Goal: Task Accomplishment & Management: Use online tool/utility

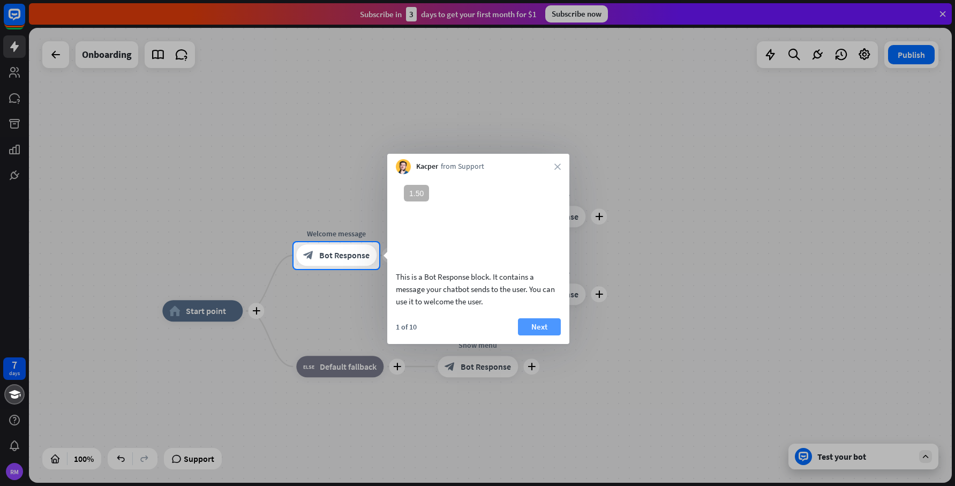
click at [530, 333] on button "Next" at bounding box center [539, 326] width 43 height 17
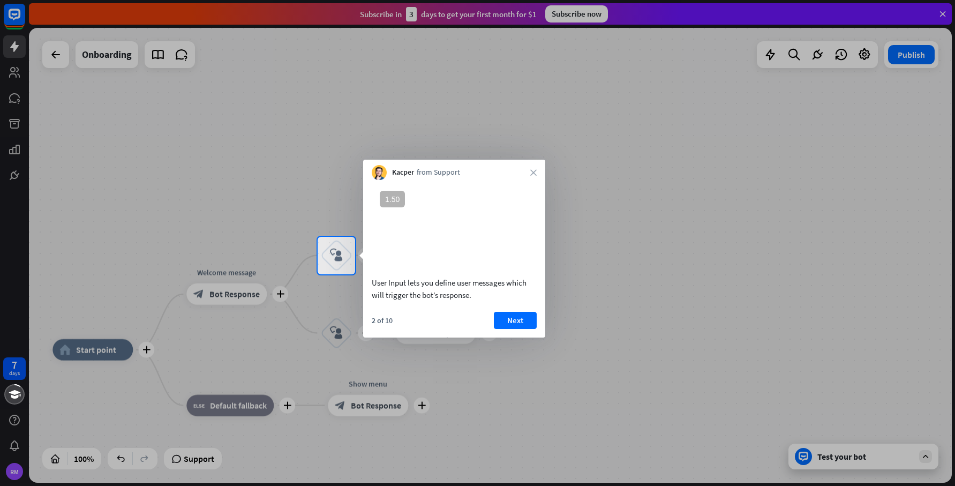
click at [530, 329] on button "Next" at bounding box center [515, 320] width 43 height 17
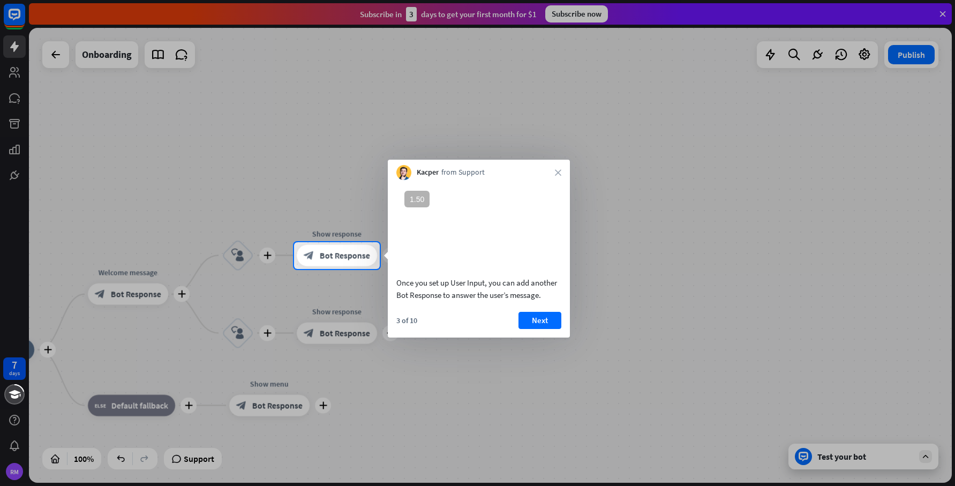
click at [530, 329] on button "Next" at bounding box center [539, 320] width 43 height 17
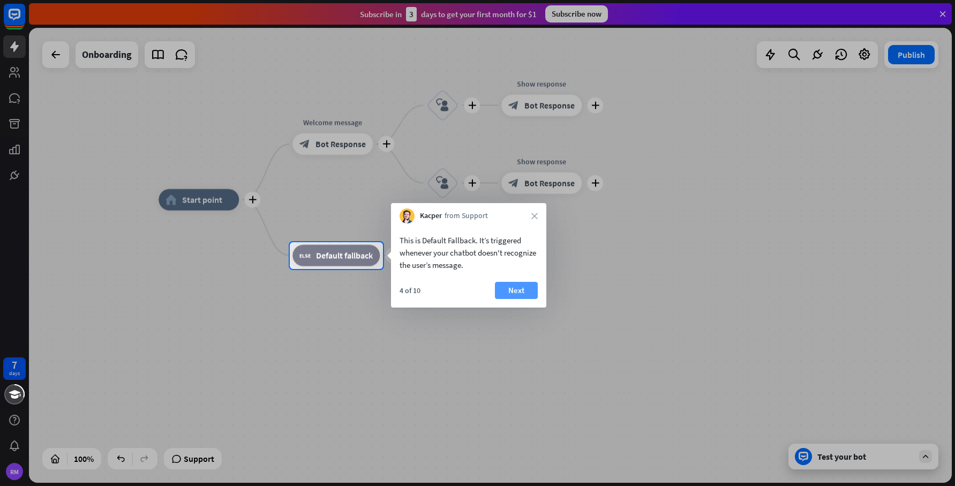
click at [519, 298] on button "Next" at bounding box center [516, 290] width 43 height 17
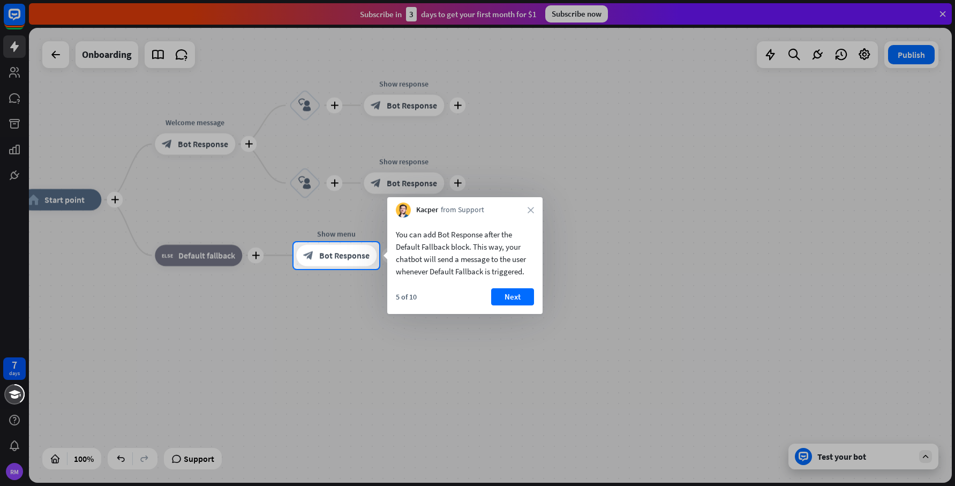
click at [519, 298] on button "Next" at bounding box center [512, 296] width 43 height 17
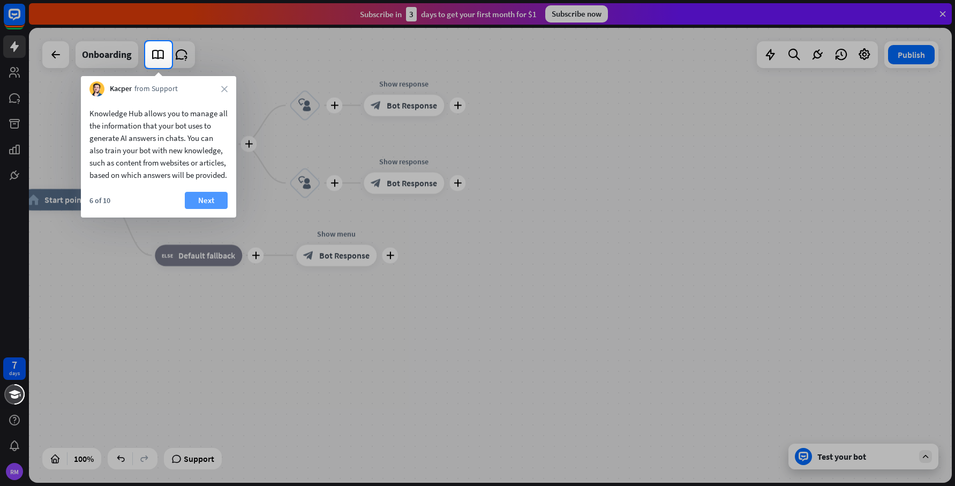
click at [212, 209] on button "Next" at bounding box center [206, 200] width 43 height 17
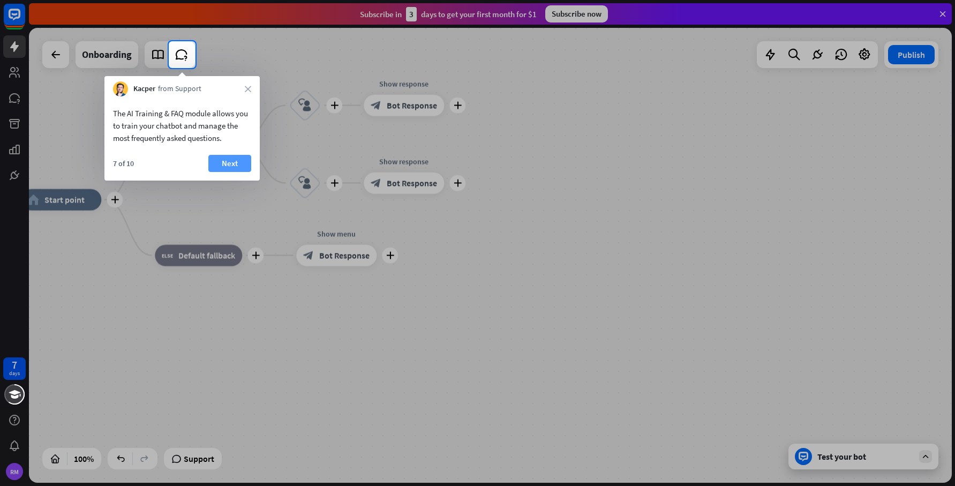
click at [224, 167] on button "Next" at bounding box center [229, 163] width 43 height 17
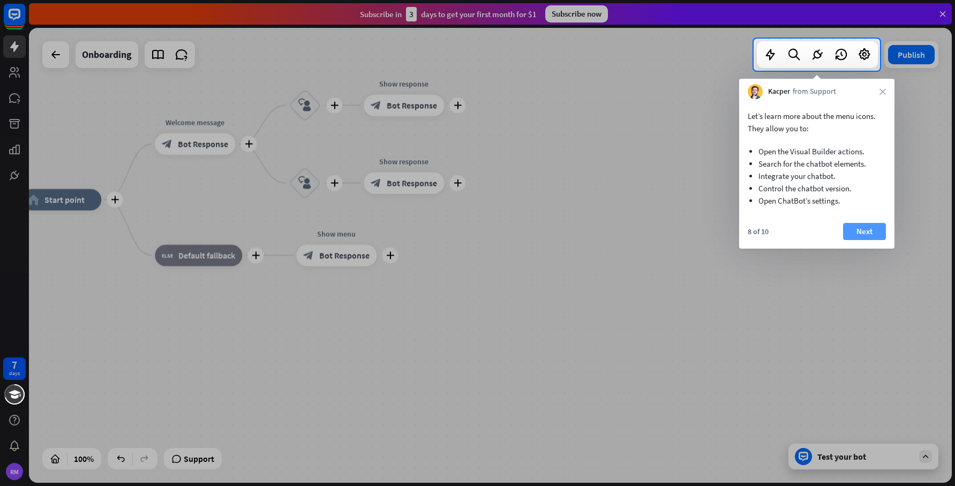
click at [860, 230] on button "Next" at bounding box center [864, 231] width 43 height 17
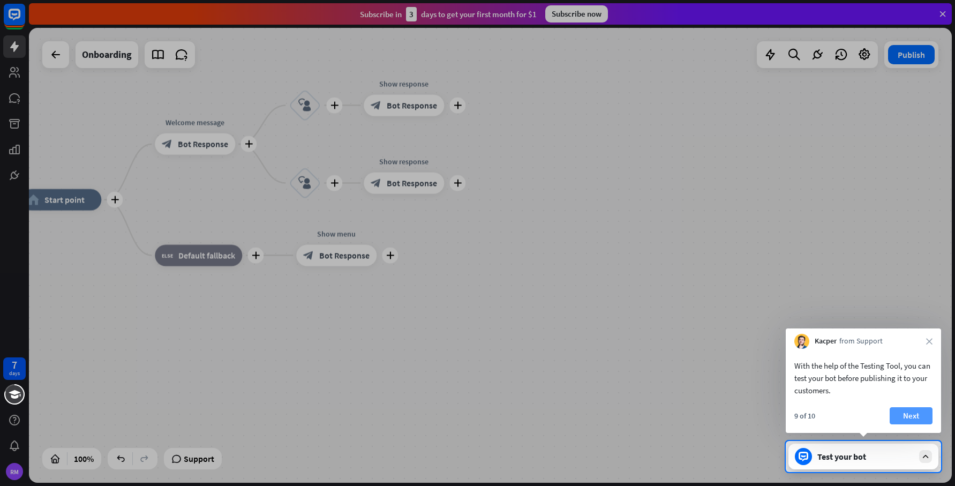
click at [903, 421] on button "Next" at bounding box center [911, 415] width 43 height 17
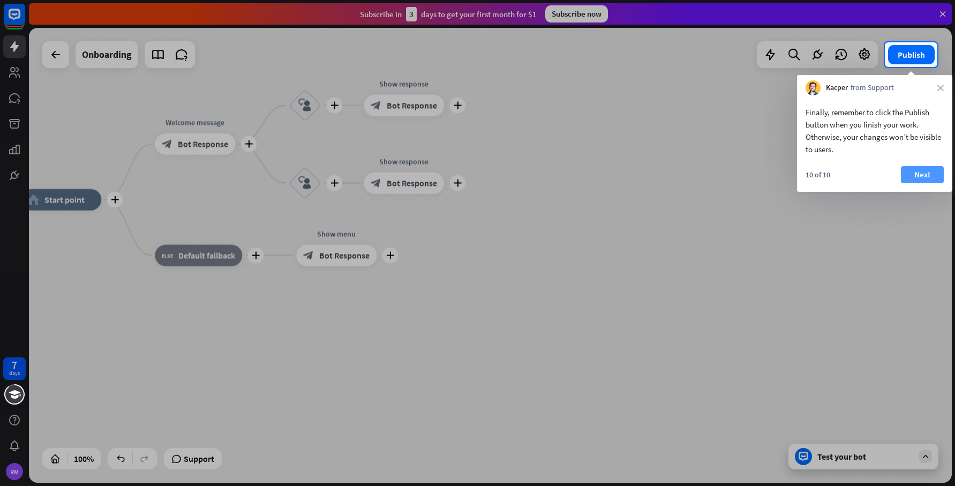
click at [913, 177] on button "Next" at bounding box center [922, 174] width 43 height 17
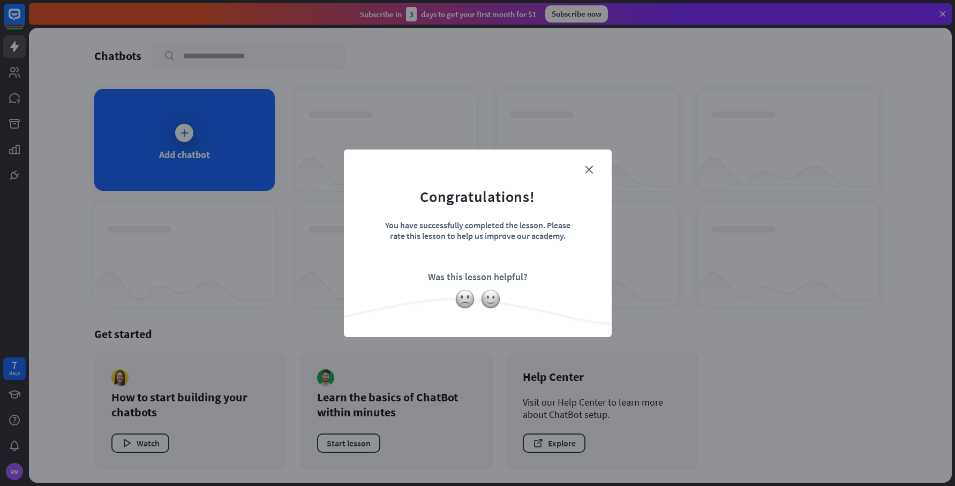
click at [584, 167] on form "Congratulations! You have successfully completed the lesson. Please rate this l…" at bounding box center [477, 227] width 241 height 128
click at [594, 165] on form "Congratulations! You have successfully completed the lesson. Please rate this l…" at bounding box center [477, 227] width 241 height 128
click at [593, 166] on form "Congratulations! You have successfully completed the lesson. Please rate this l…" at bounding box center [477, 227] width 241 height 128
click at [592, 167] on icon "close" at bounding box center [589, 169] width 8 height 8
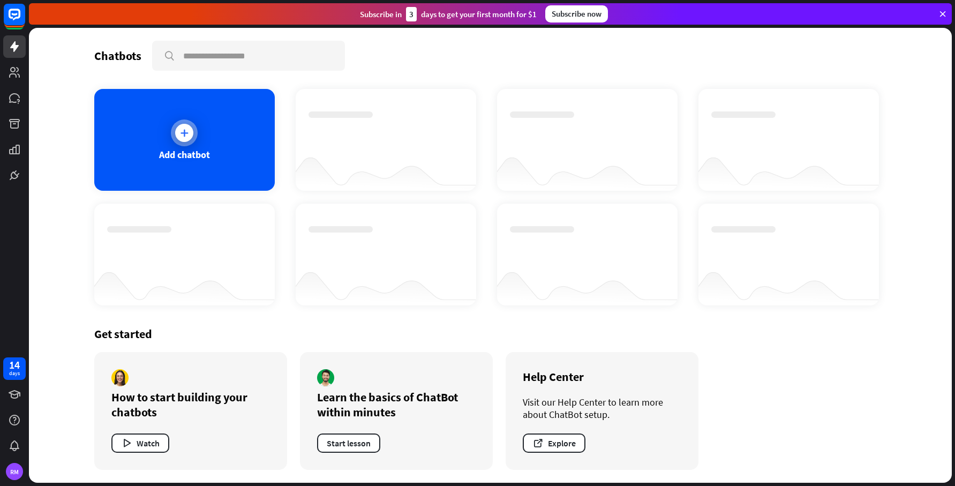
click at [171, 134] on div at bounding box center [184, 132] width 27 height 27
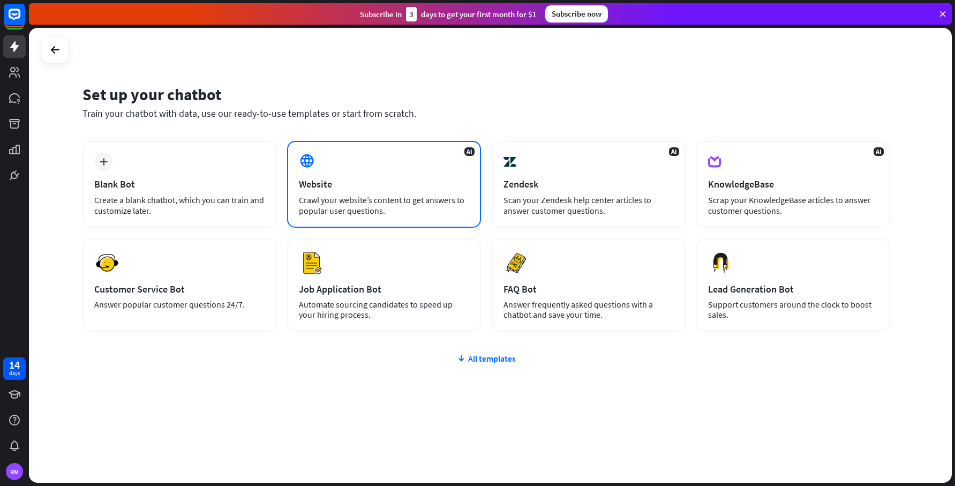
click at [311, 189] on div "Website" at bounding box center [384, 184] width 170 height 12
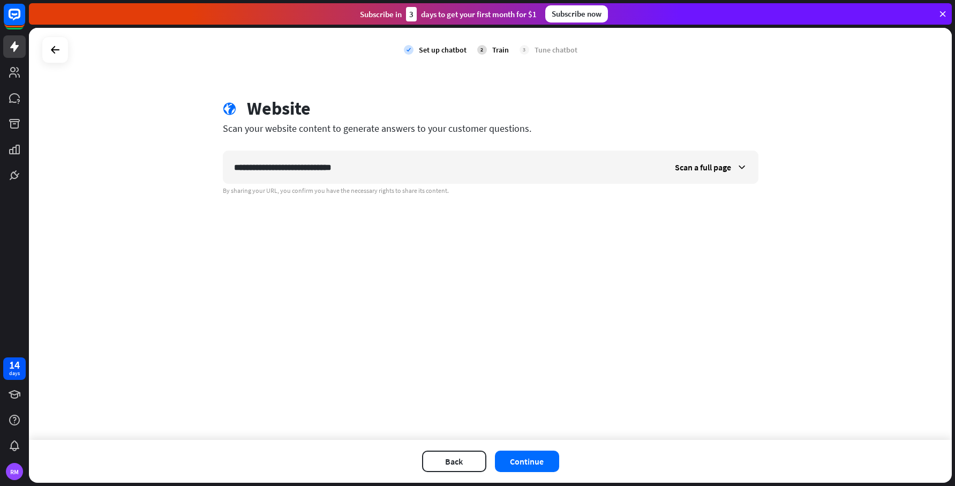
type input "**********"
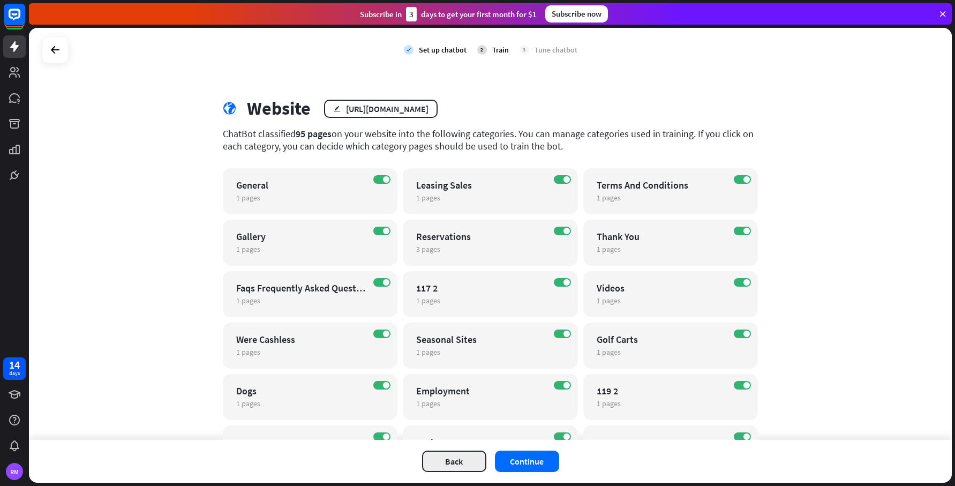
click at [443, 460] on button "Back" at bounding box center [454, 460] width 64 height 21
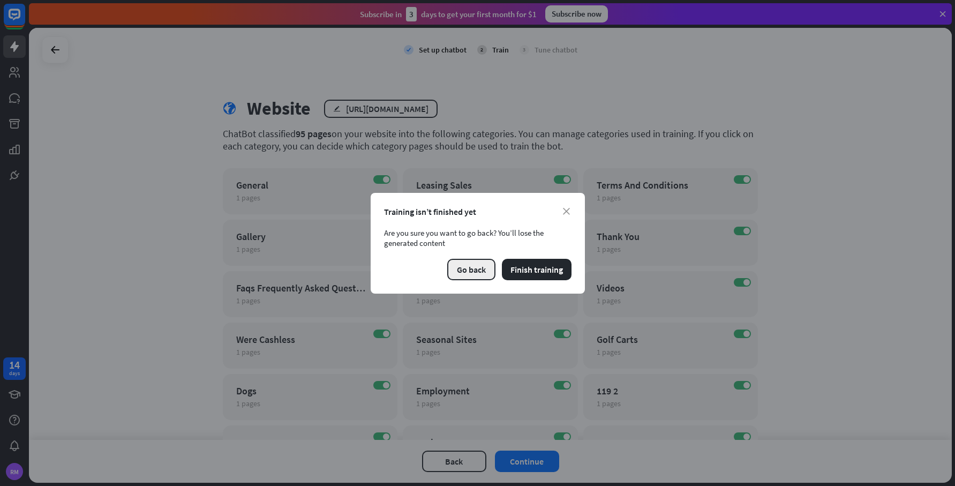
click at [469, 265] on button "Go back" at bounding box center [471, 269] width 48 height 21
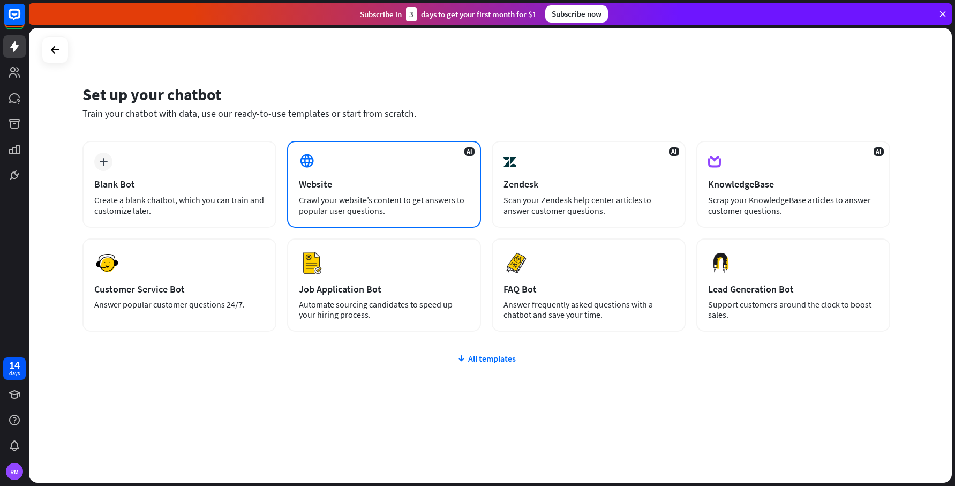
click at [373, 204] on div "Crawl your website’s content to get answers to popular user questions." at bounding box center [384, 204] width 170 height 21
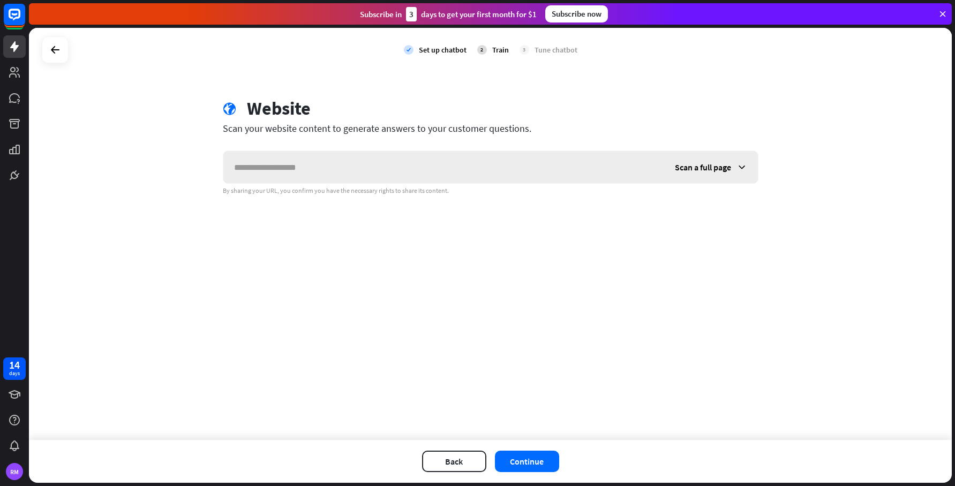
click at [699, 163] on span "Scan a full page" at bounding box center [703, 167] width 56 height 11
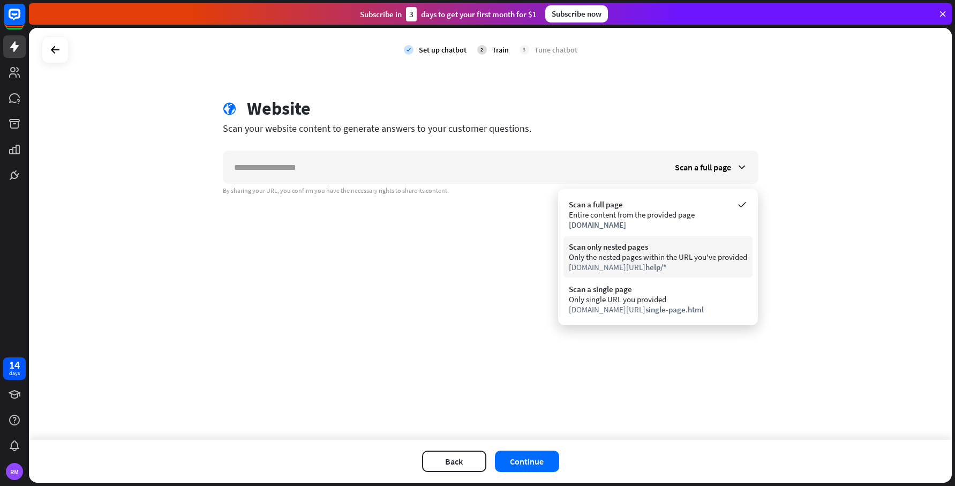
click at [618, 259] on div "Only the nested pages within the URL you've provided" at bounding box center [658, 257] width 178 height 10
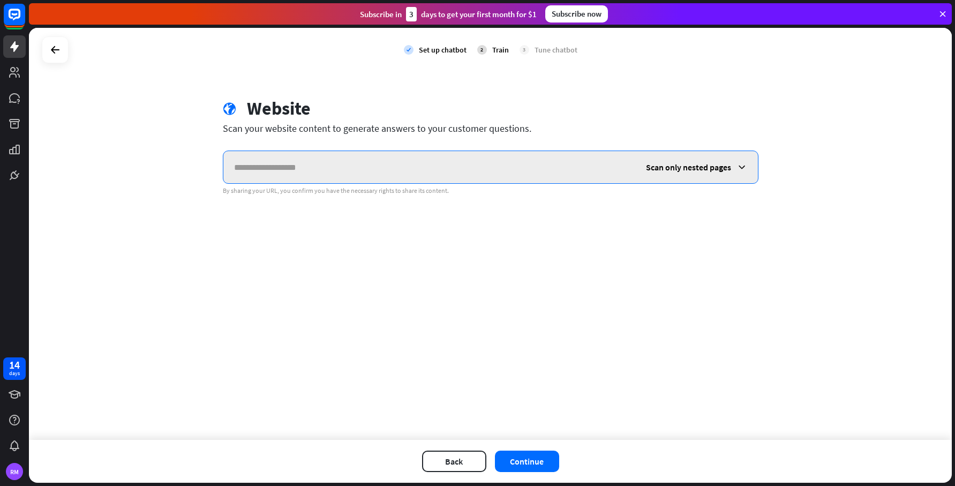
click at [249, 168] on input "text" at bounding box center [429, 167] width 412 height 32
click at [290, 164] on input "text" at bounding box center [429, 167] width 412 height 32
paste input "**********"
click at [290, 164] on input "**********" at bounding box center [429, 167] width 412 height 32
type input "**********"
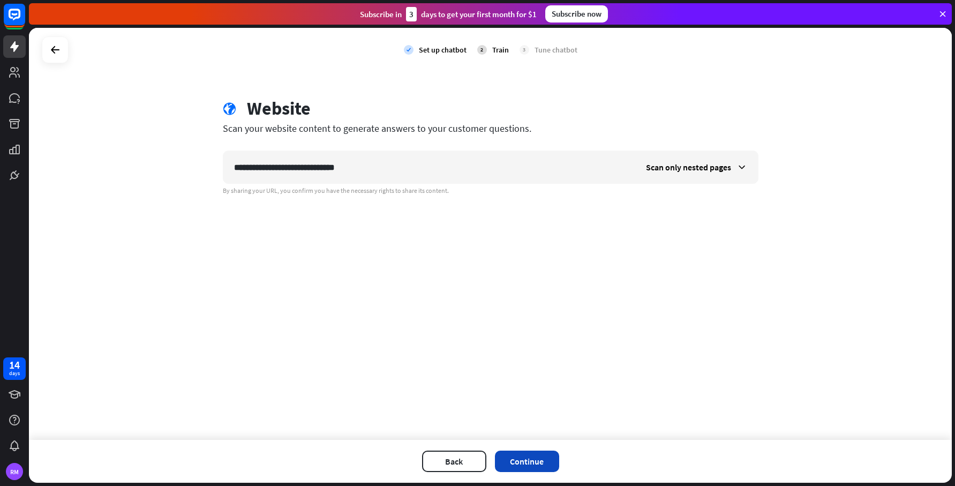
click at [515, 457] on button "Continue" at bounding box center [527, 460] width 64 height 21
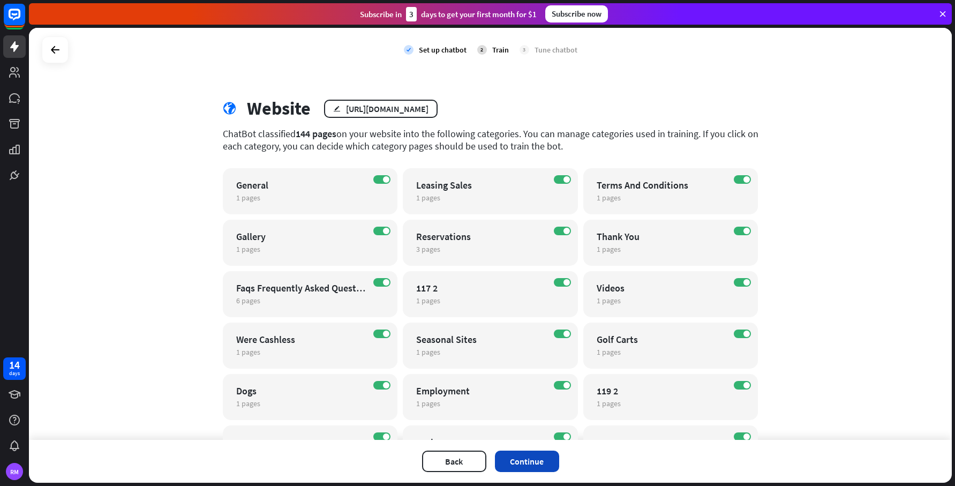
click at [521, 455] on button "Continue" at bounding box center [527, 460] width 64 height 21
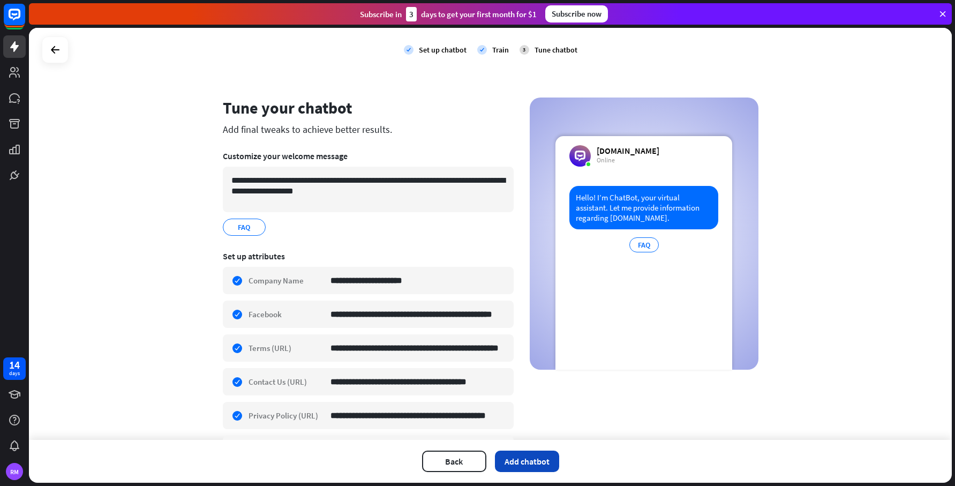
click at [532, 461] on button "Add chatbot" at bounding box center [527, 460] width 64 height 21
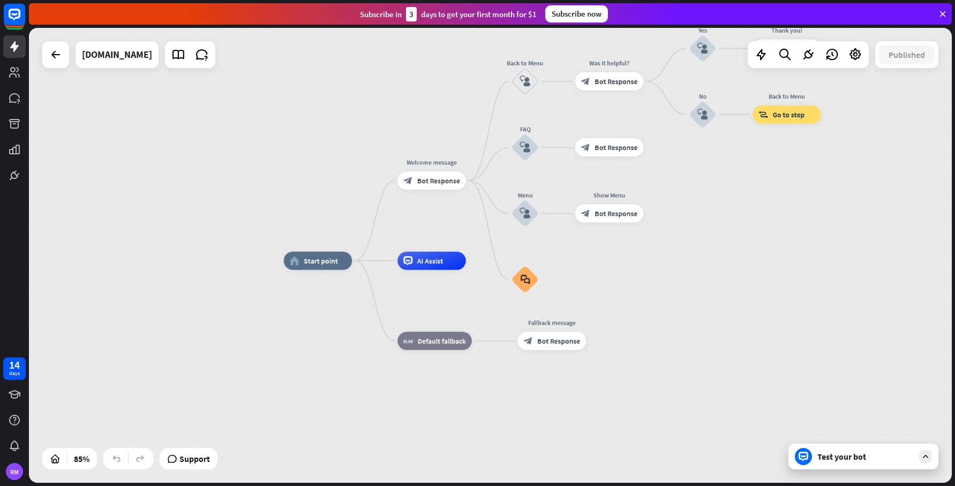
click at [834, 463] on div "Test your bot" at bounding box center [863, 456] width 150 height 26
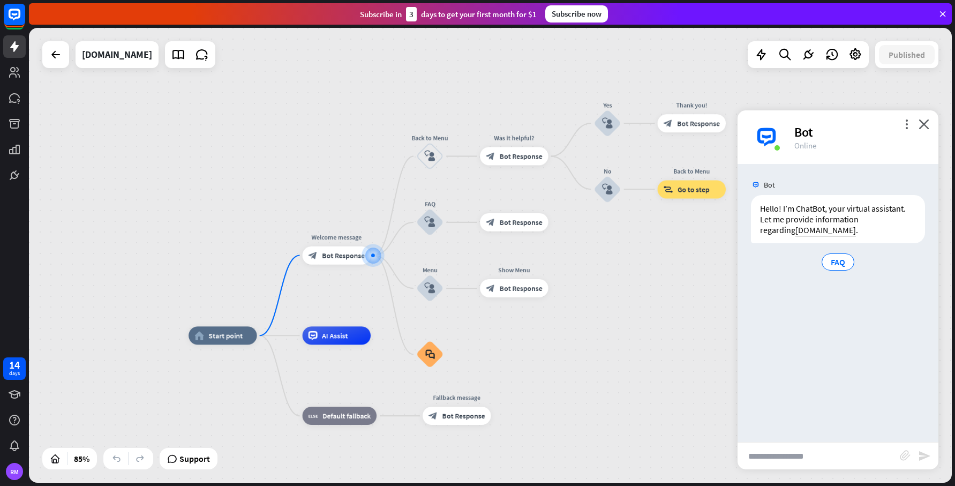
click at [800, 460] on input "text" at bounding box center [818, 455] width 162 height 27
type input "********"
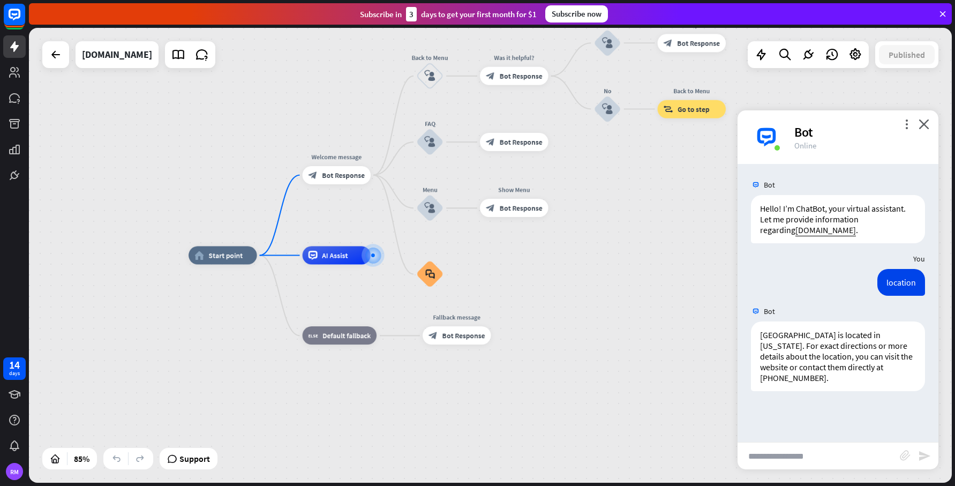
click at [782, 455] on input "text" at bounding box center [818, 455] width 162 height 27
type input "*****"
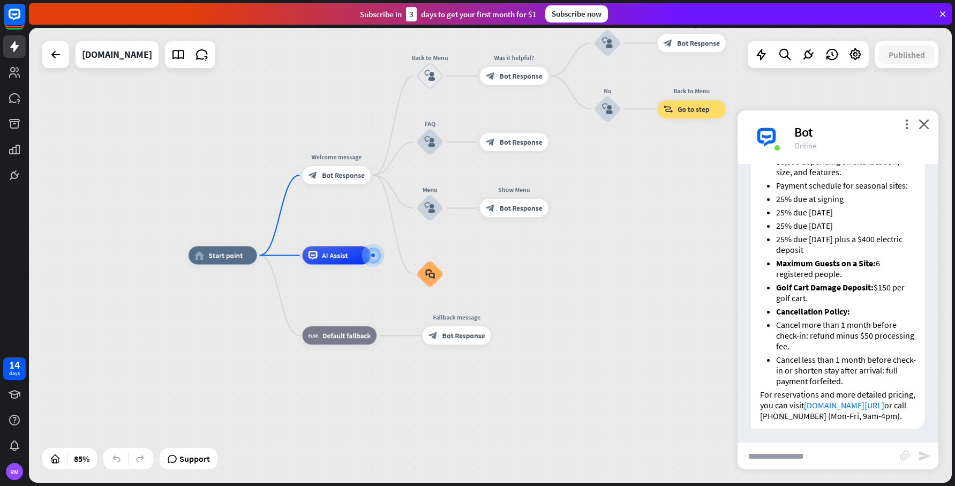
scroll to position [483, 0]
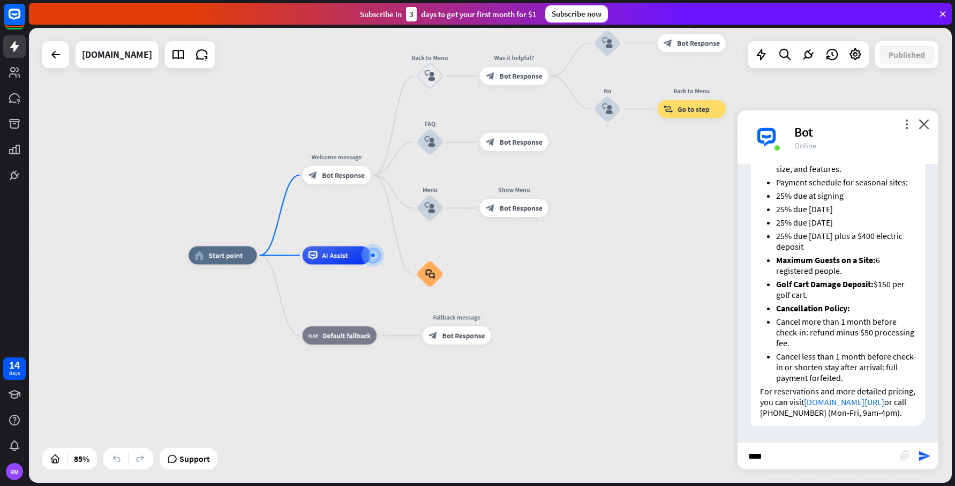
type input "*****"
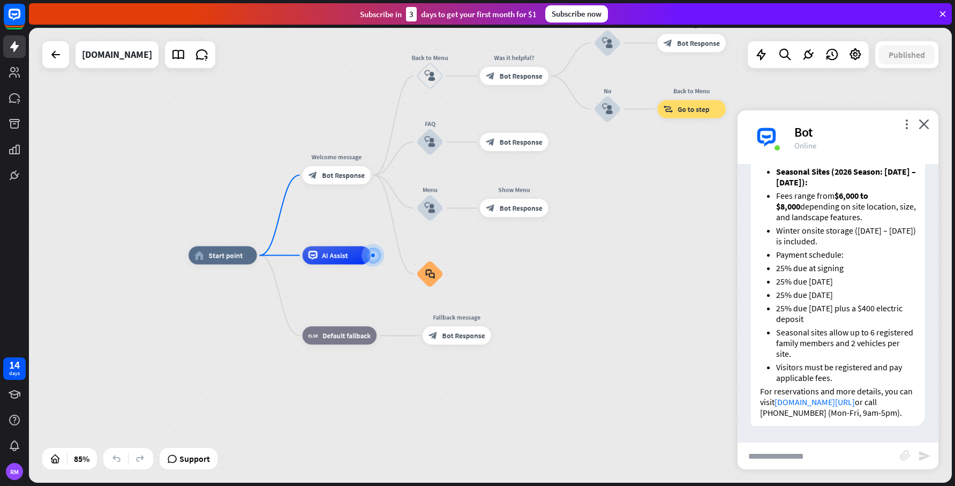
scroll to position [970, 0]
click at [185, 55] on icon at bounding box center [178, 55] width 14 height 14
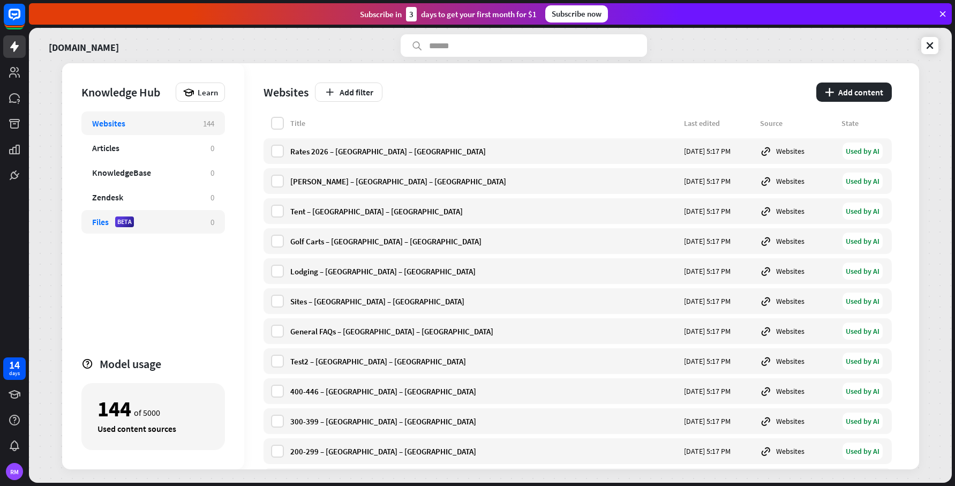
click at [102, 221] on div "Files" at bounding box center [100, 221] width 17 height 11
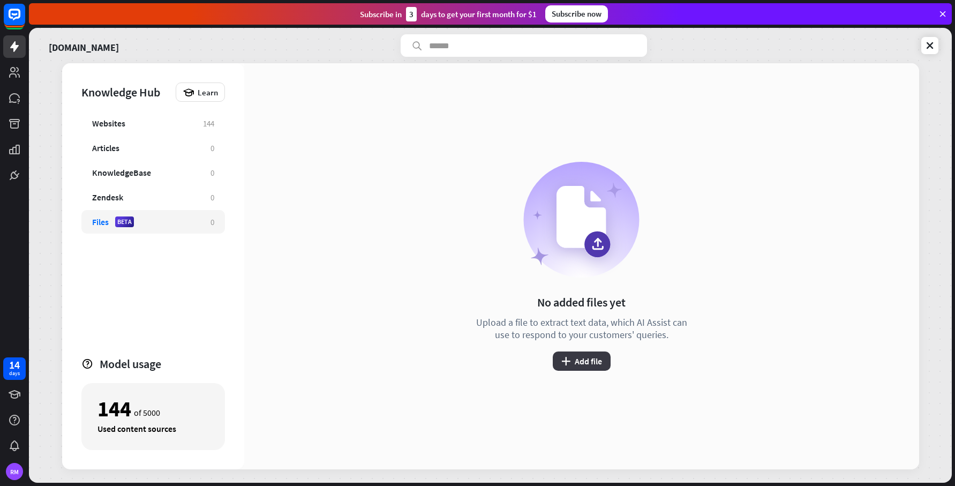
click at [579, 360] on button "plus Add file" at bounding box center [582, 360] width 58 height 19
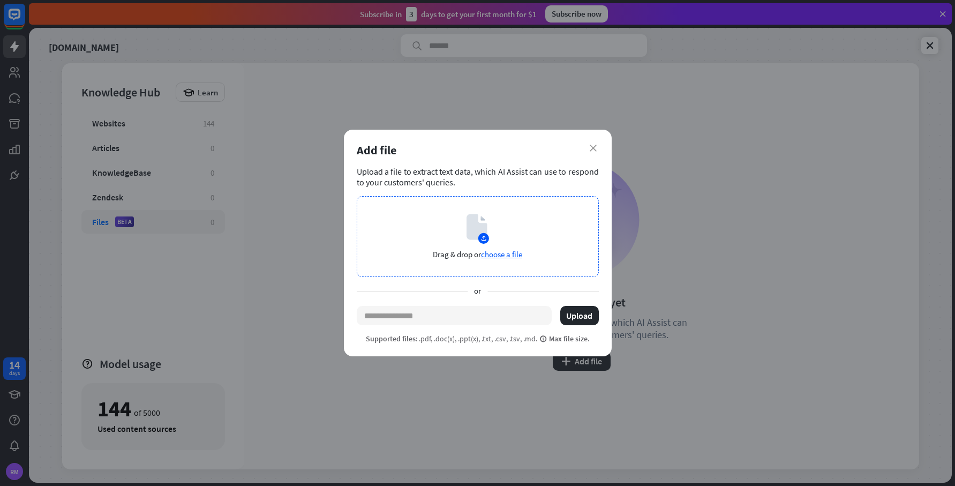
click at [492, 256] on span "choose a file" at bounding box center [501, 254] width 41 height 10
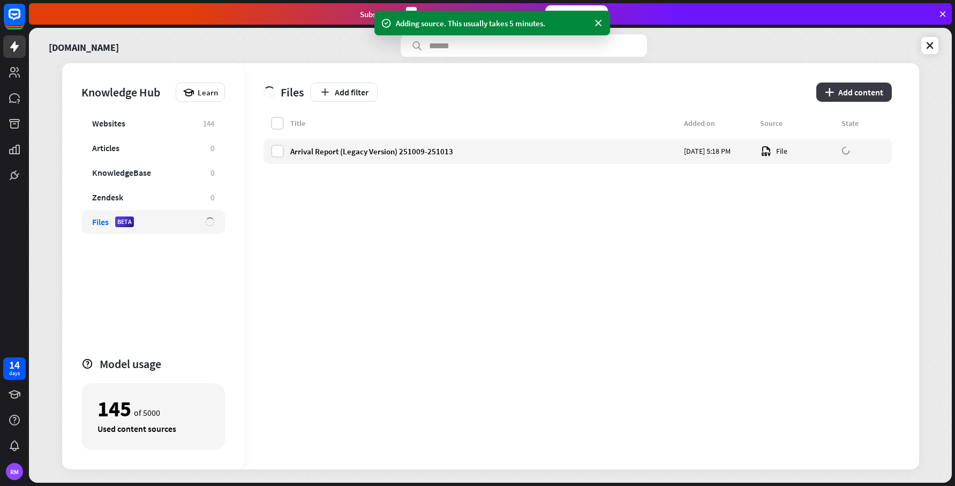
click at [833, 86] on button "plus Add content" at bounding box center [854, 91] width 76 height 19
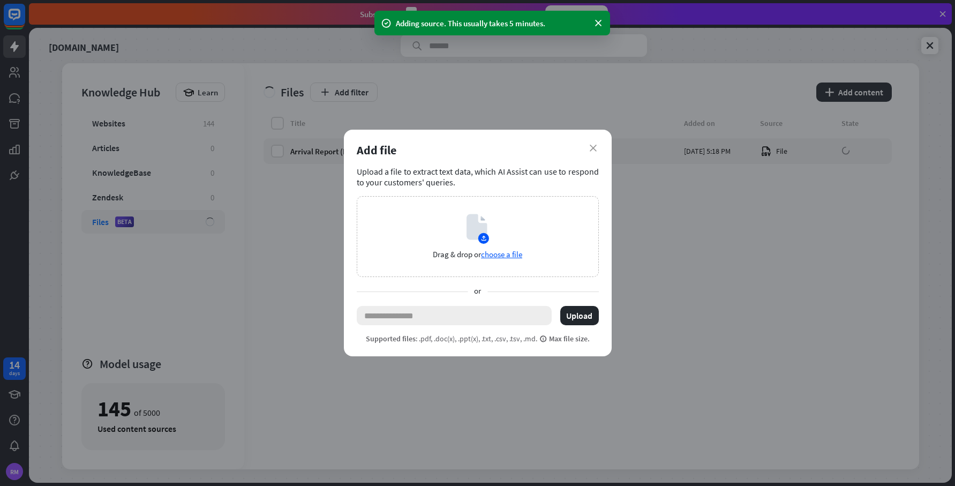
click at [524, 309] on input "text" at bounding box center [454, 315] width 195 height 19
click at [593, 144] on div "Add file" at bounding box center [478, 149] width 242 height 15
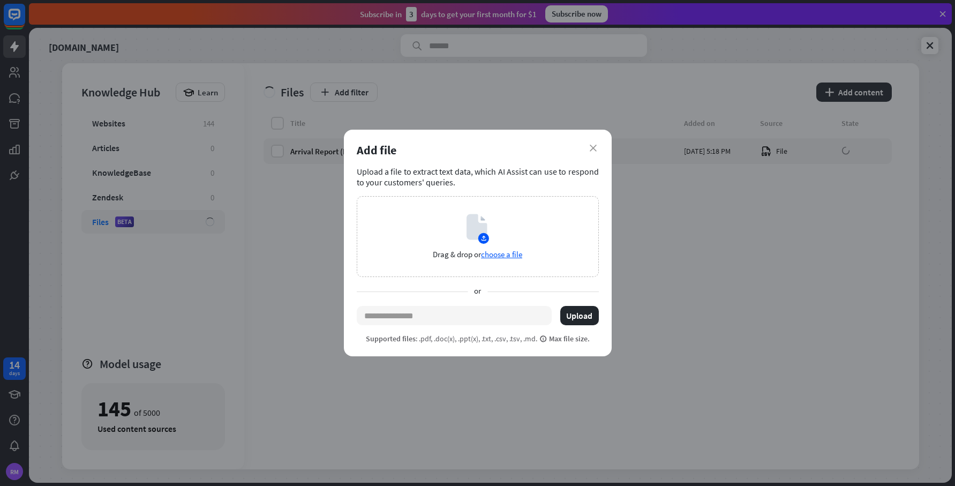
click at [593, 142] on div "close Add file Upload a file to extract text data, which AI Assist can use to r…" at bounding box center [478, 243] width 268 height 227
click at [595, 150] on icon "close" at bounding box center [593, 148] width 7 height 7
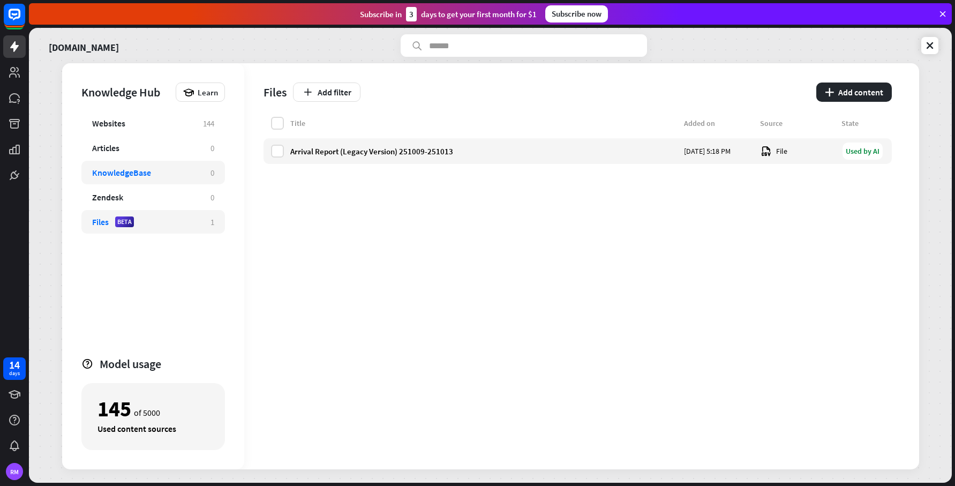
click at [116, 172] on div "KnowledgeBase" at bounding box center [121, 172] width 59 height 11
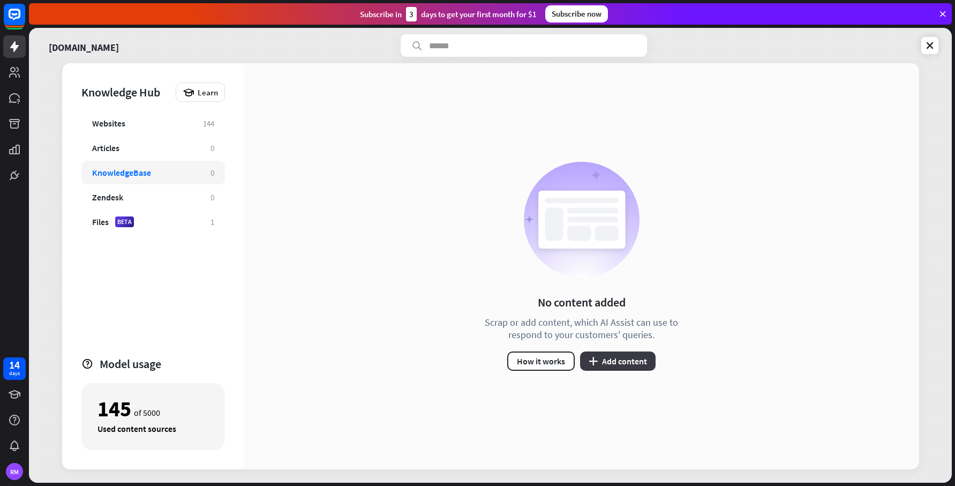
click at [601, 359] on button "plus Add content" at bounding box center [618, 360] width 76 height 19
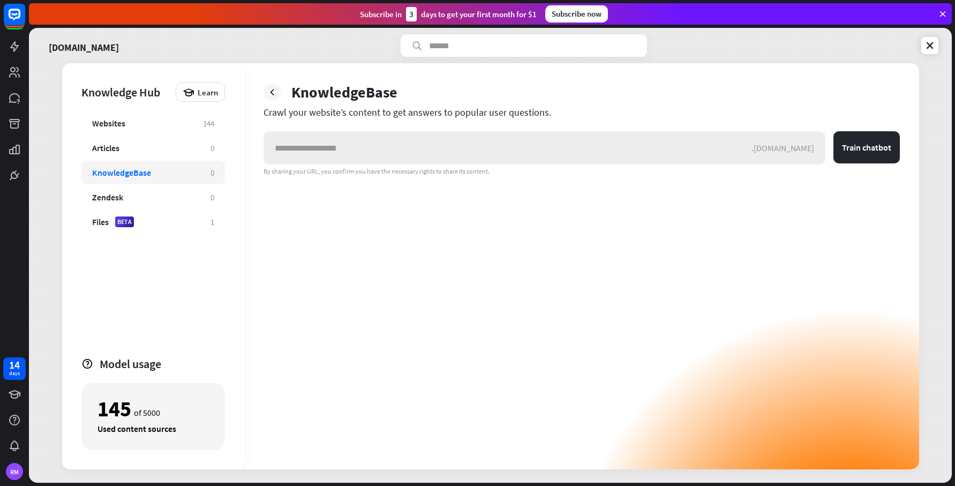
click at [444, 148] on input "text" at bounding box center [507, 148] width 487 height 32
type input "**********"
click at [114, 149] on div "Articles" at bounding box center [105, 147] width 27 height 11
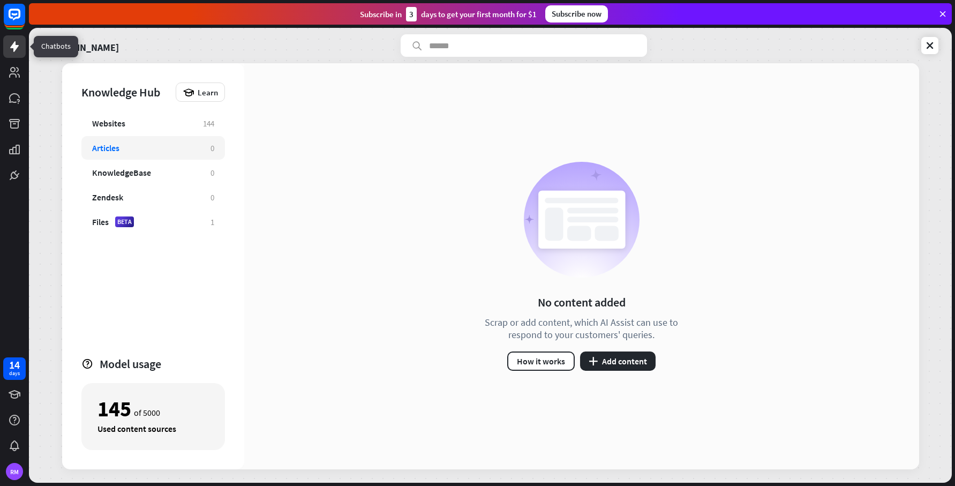
click at [14, 43] on icon at bounding box center [14, 46] width 9 height 11
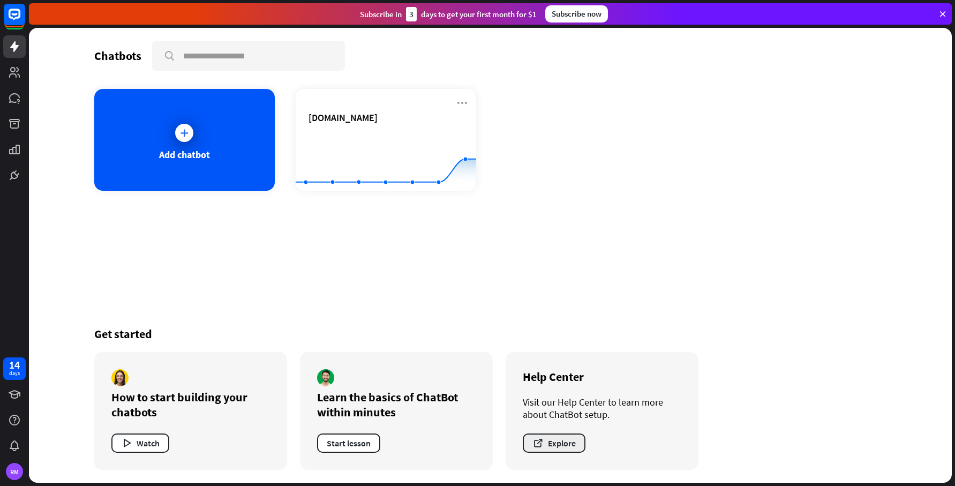
click at [559, 441] on button "Explore" at bounding box center [554, 442] width 63 height 19
